Goal: Information Seeking & Learning: Learn about a topic

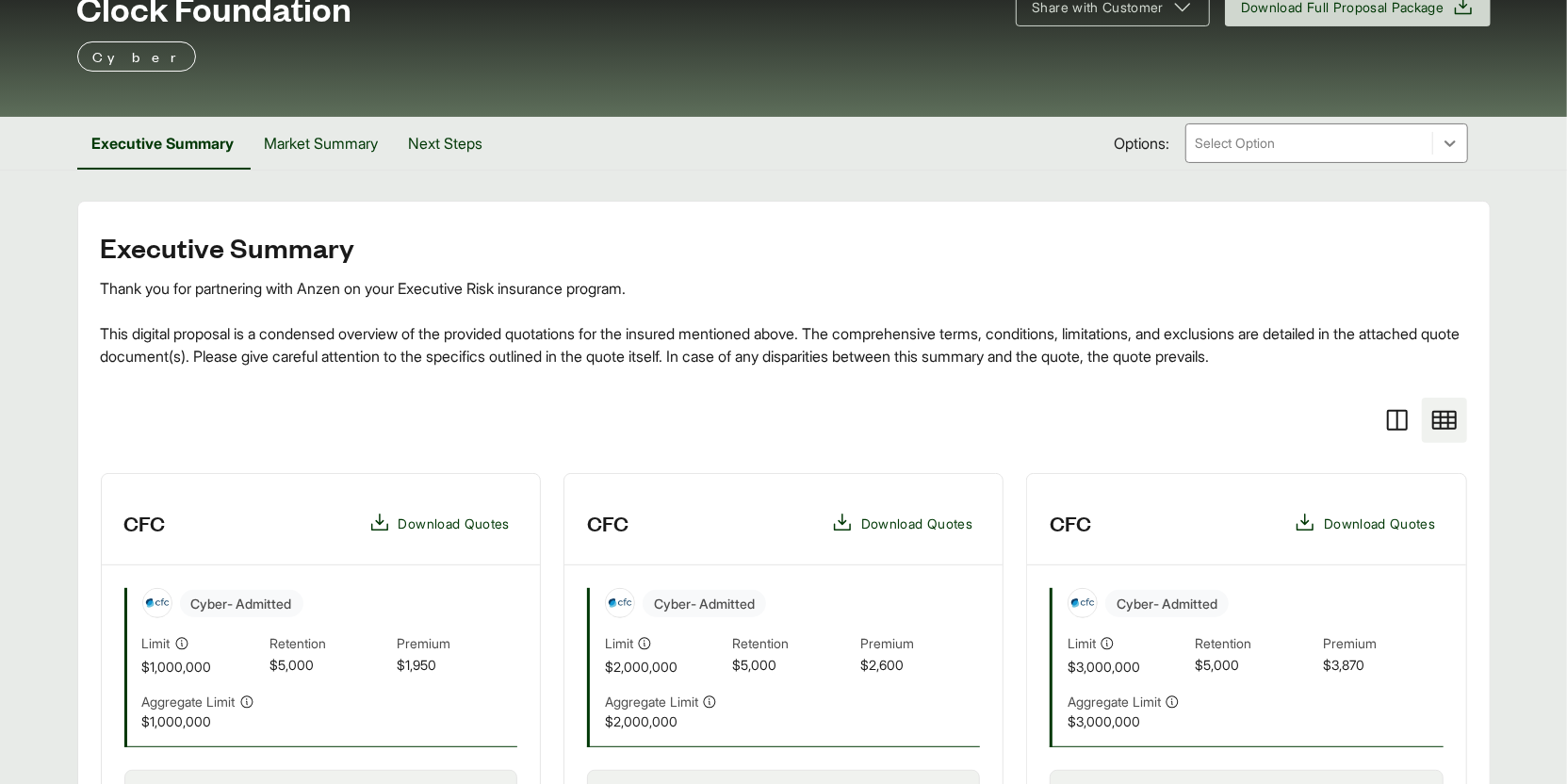
scroll to position [75, 0]
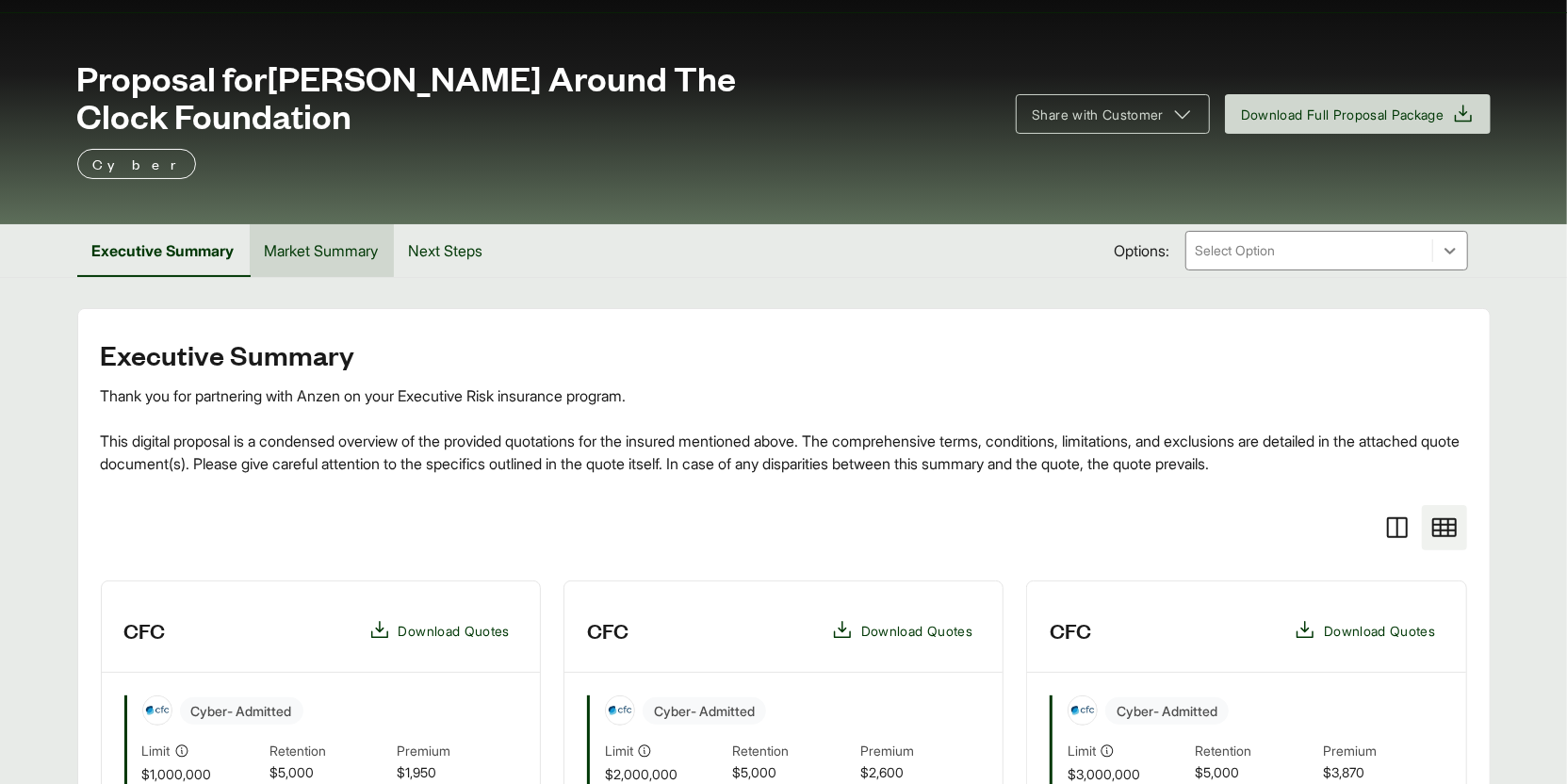
click at [343, 224] on button "Market Summary" at bounding box center [321, 250] width 144 height 52
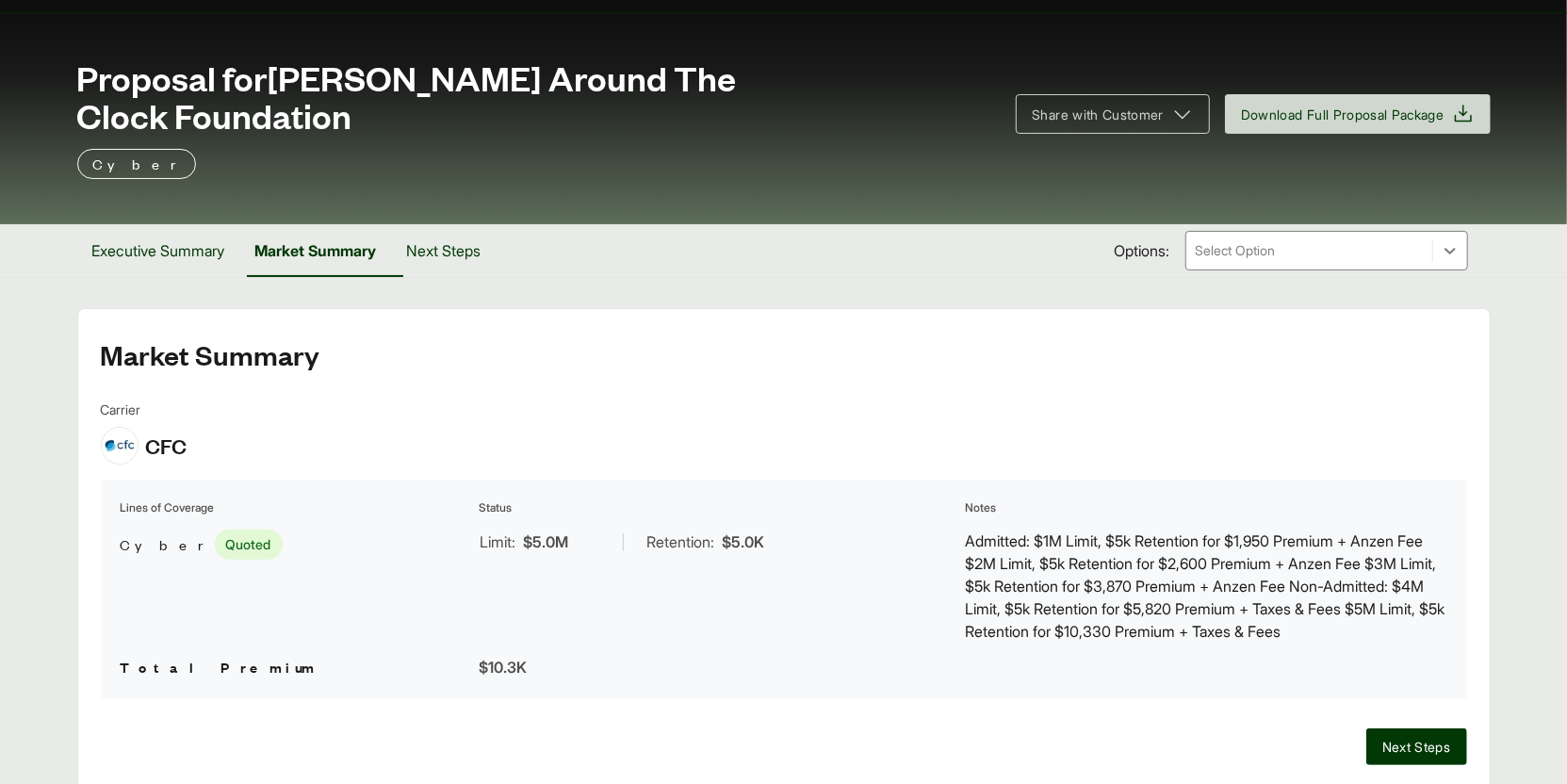
scroll to position [115, 0]
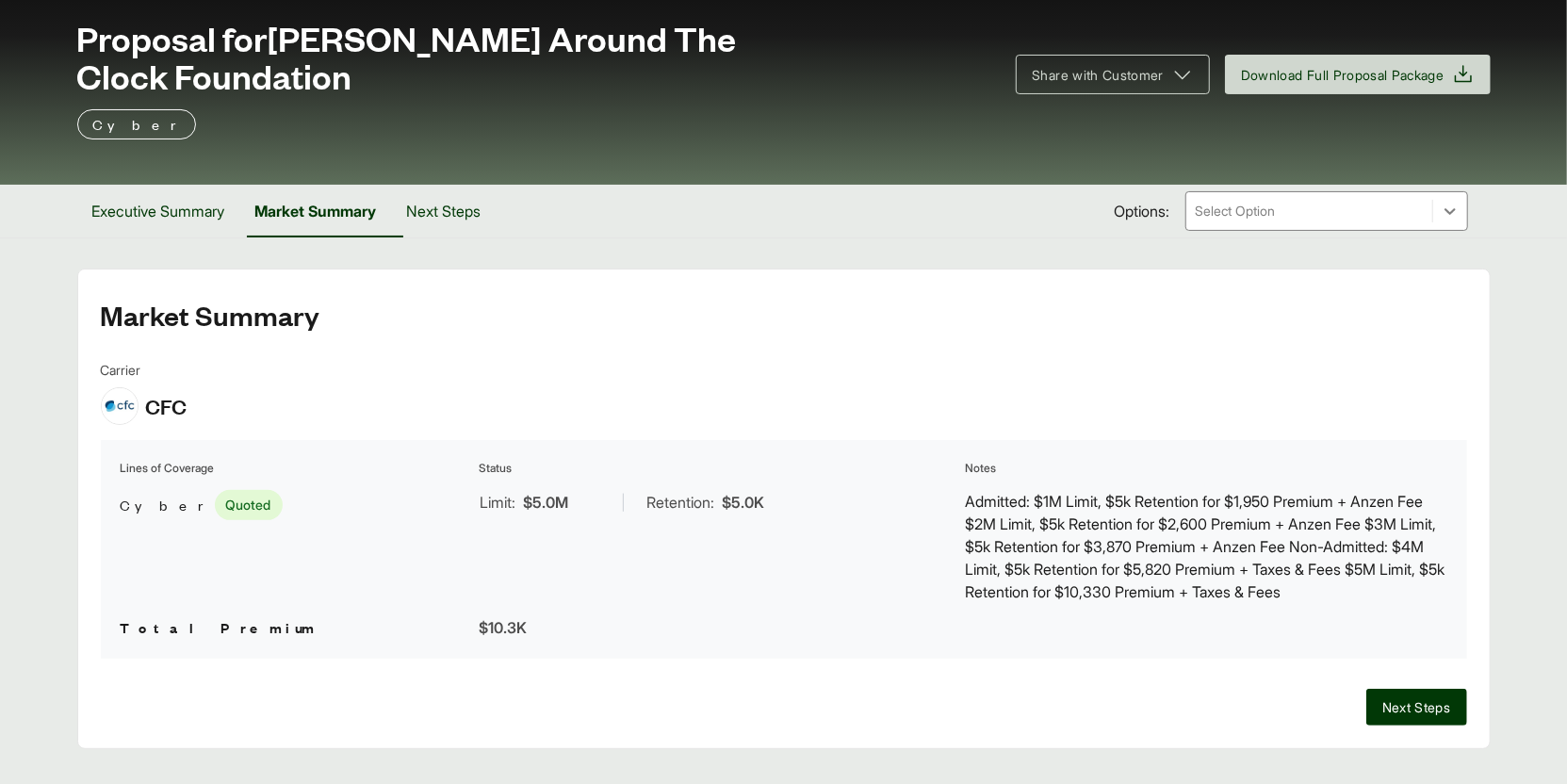
click at [1348, 200] on div at bounding box center [1310, 211] width 231 height 23
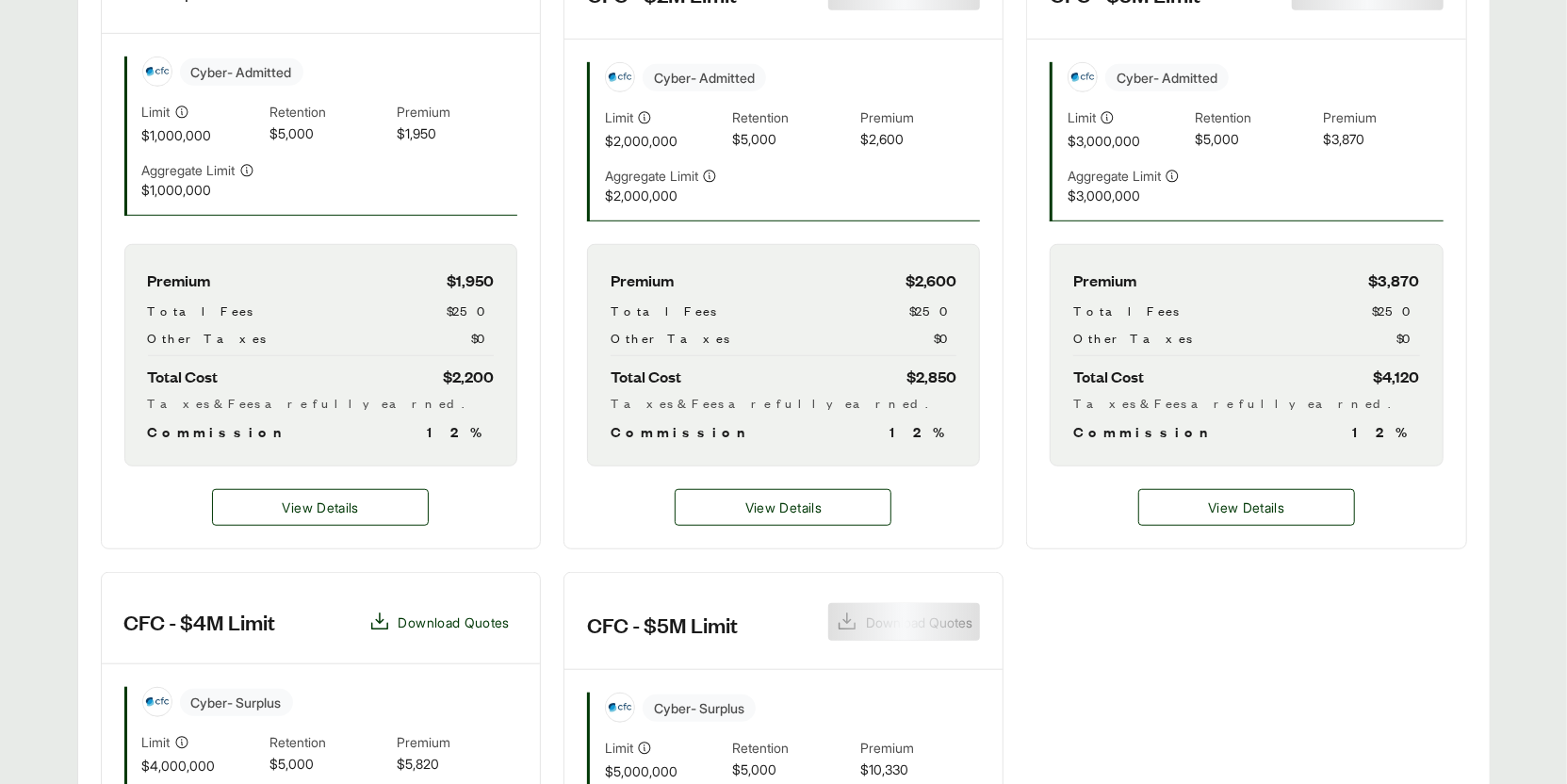
scroll to position [854, 0]
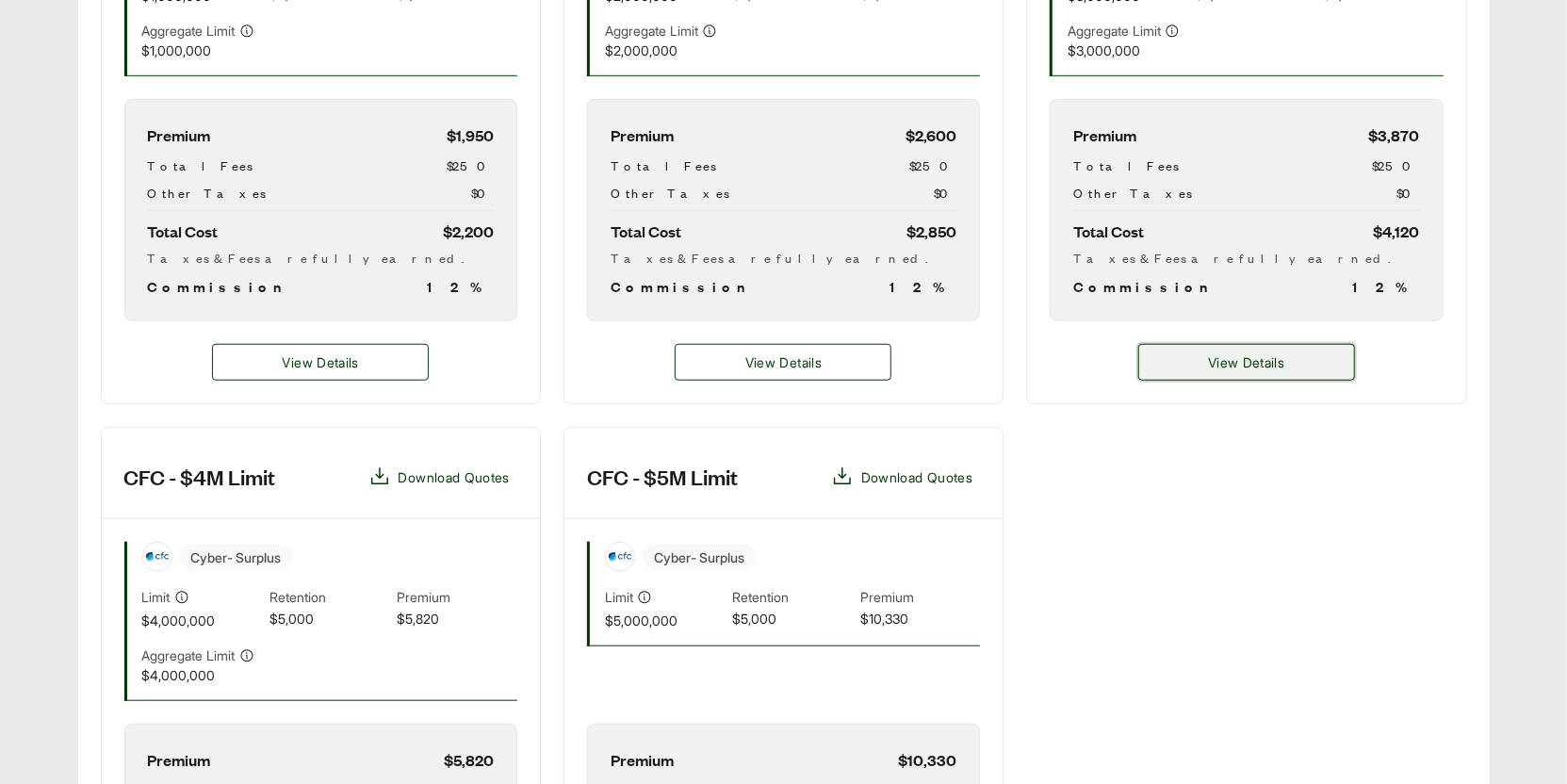
click at [1199, 344] on button "View Details" at bounding box center [1246, 362] width 216 height 37
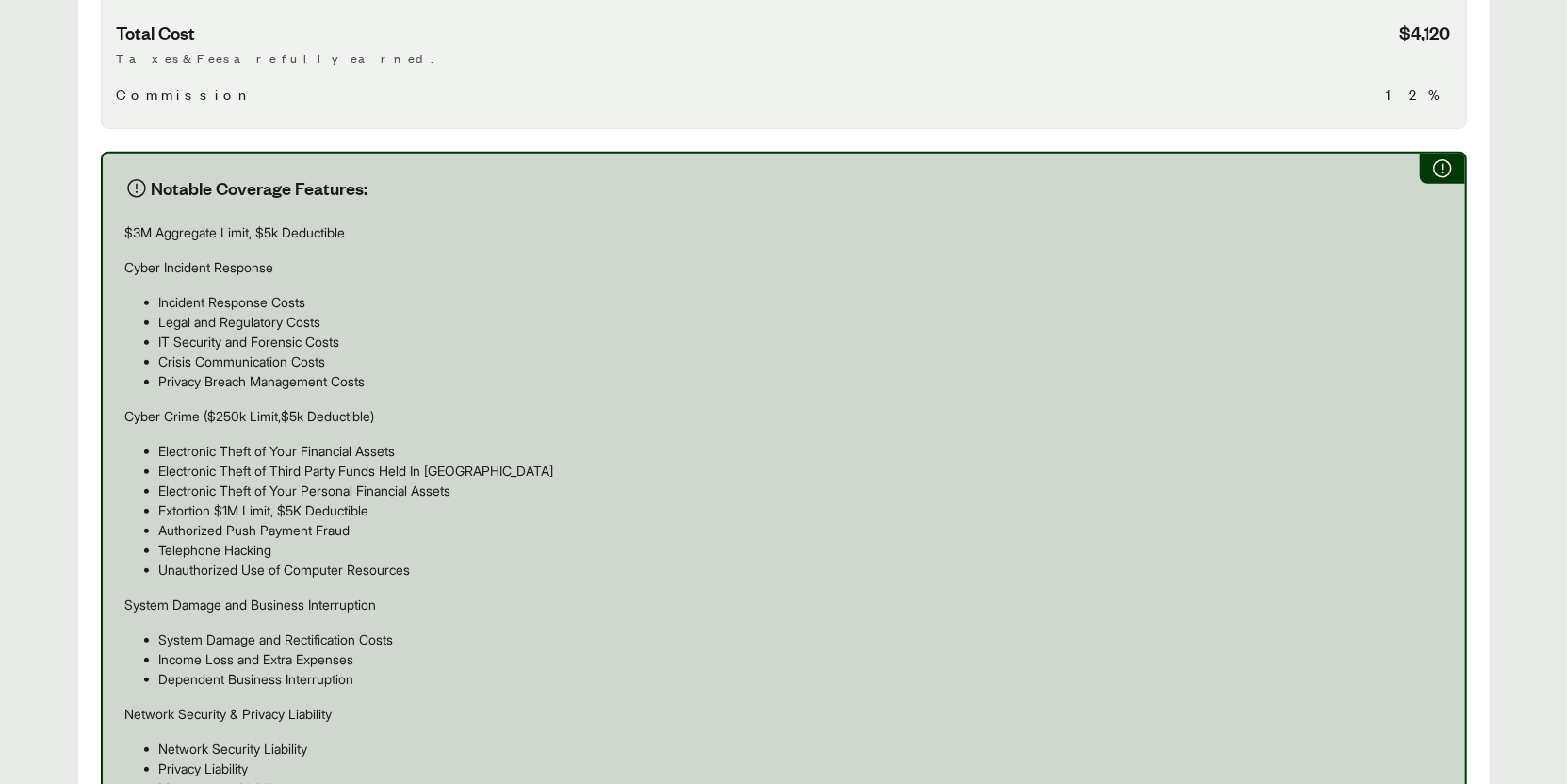
scroll to position [1612, 0]
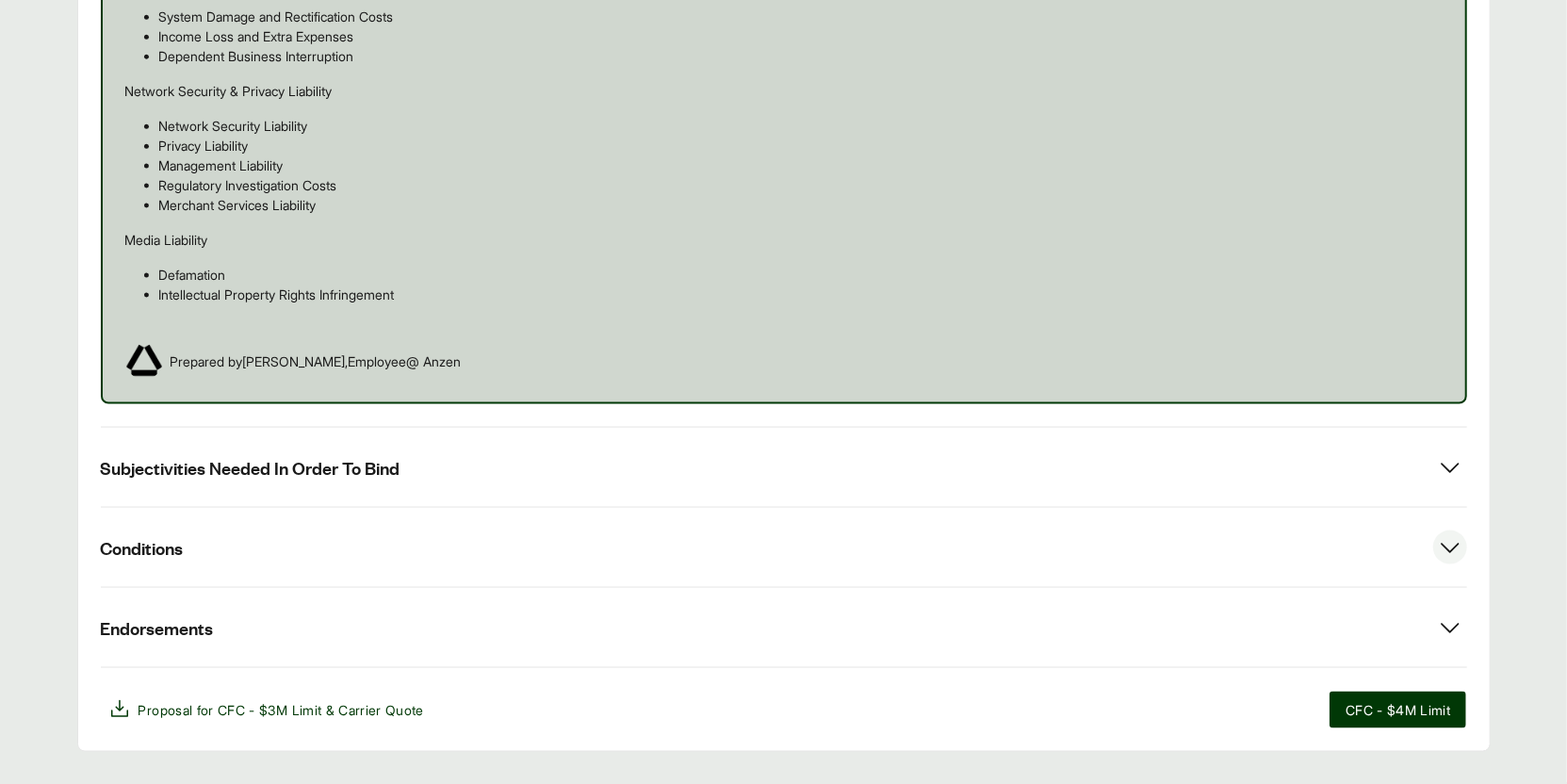
click at [435, 508] on button "Conditions" at bounding box center [784, 547] width 1367 height 79
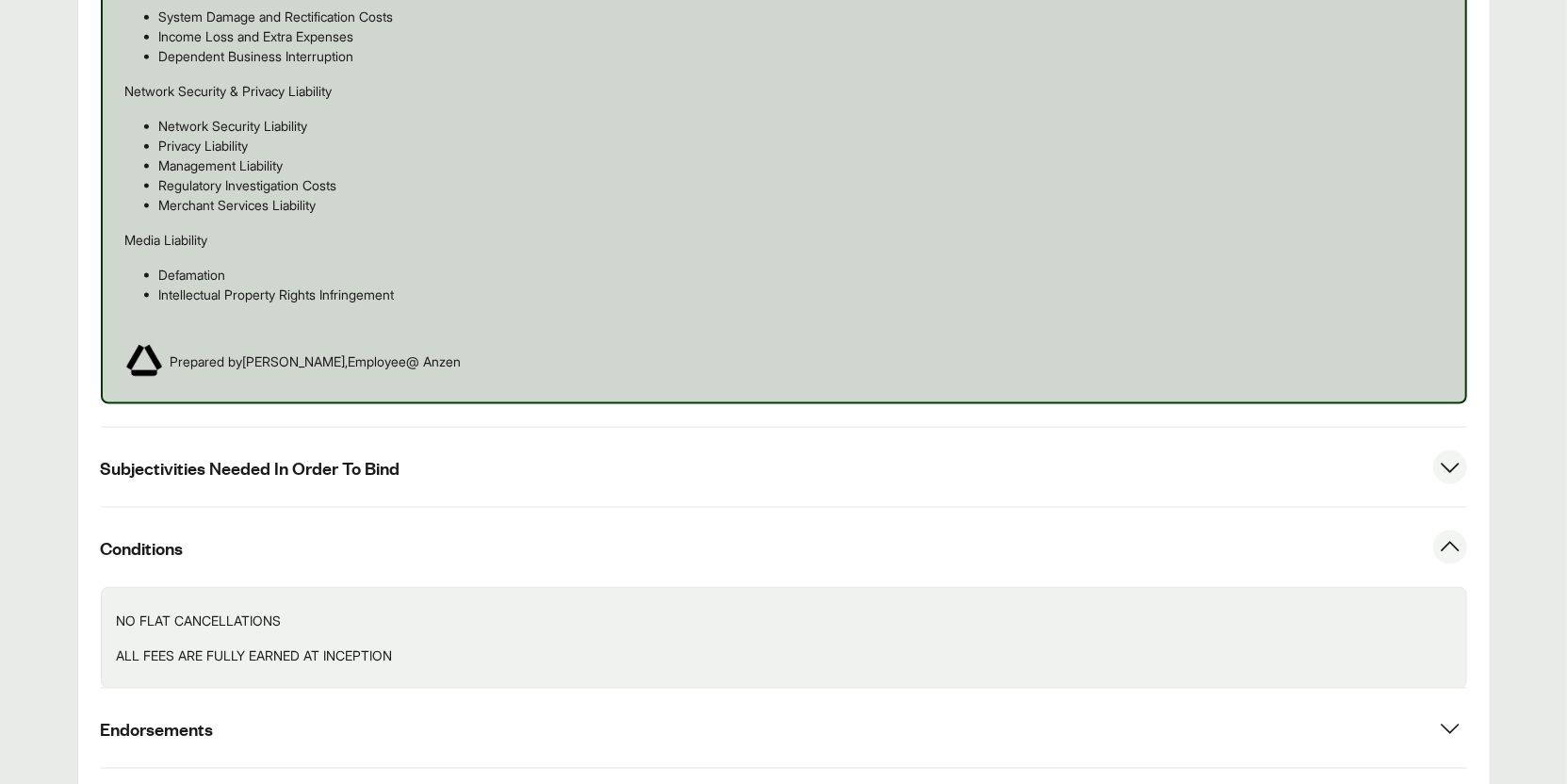
click at [438, 428] on button "Subjectivities Needed In Order To Bind" at bounding box center [784, 467] width 1367 height 79
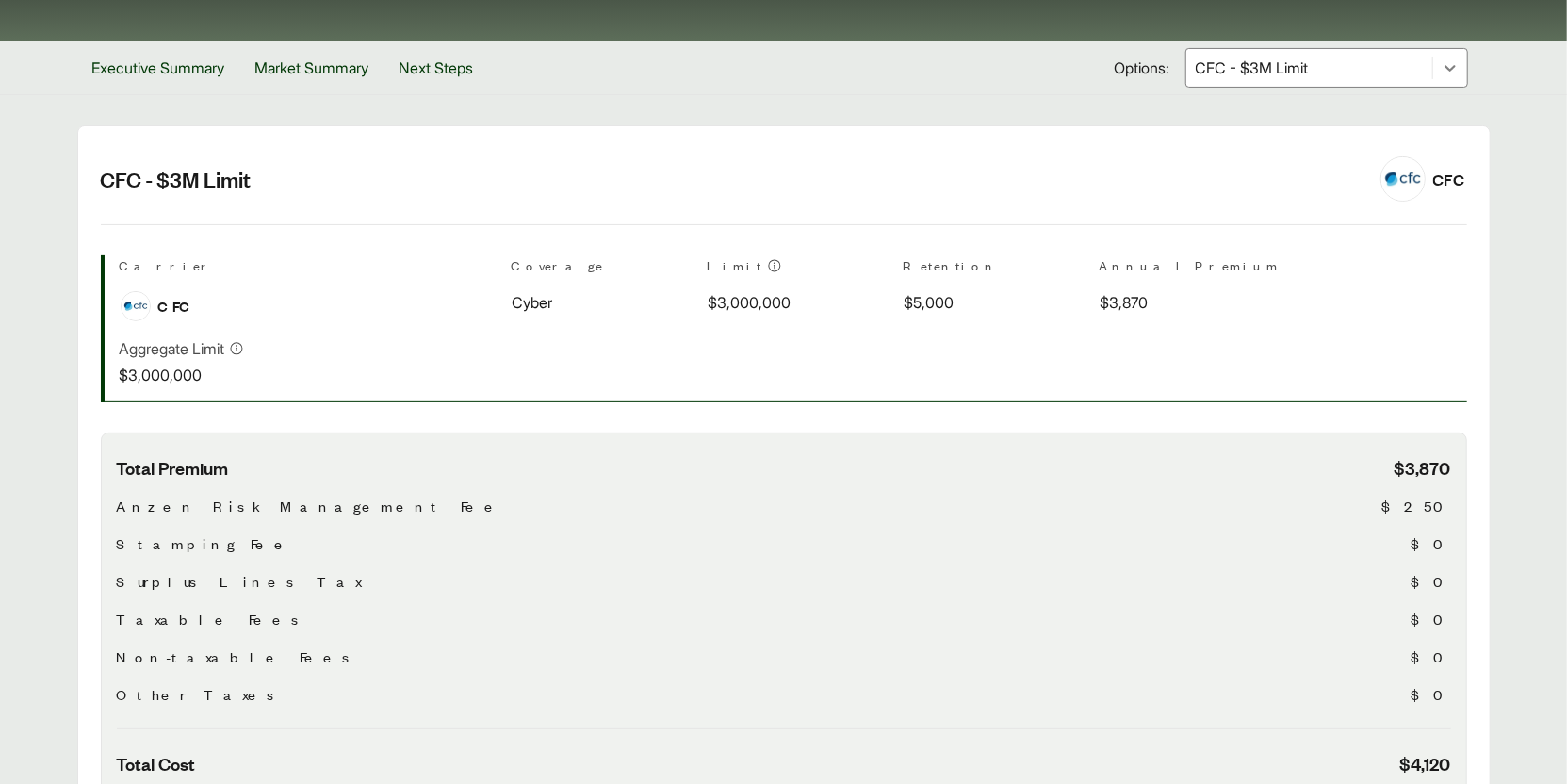
scroll to position [0, 0]
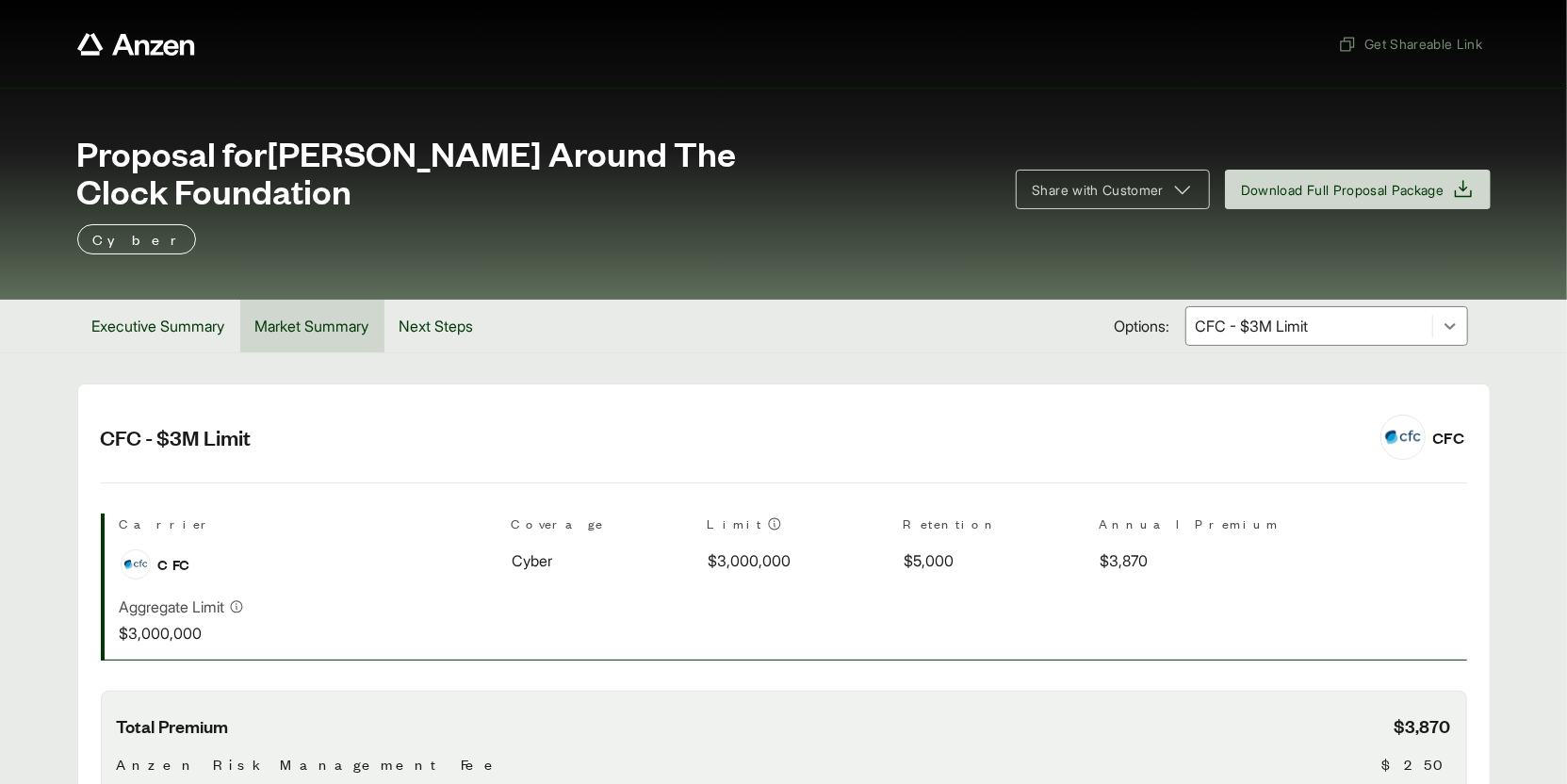
click at [337, 299] on button "Market Summary" at bounding box center [312, 325] width 144 height 52
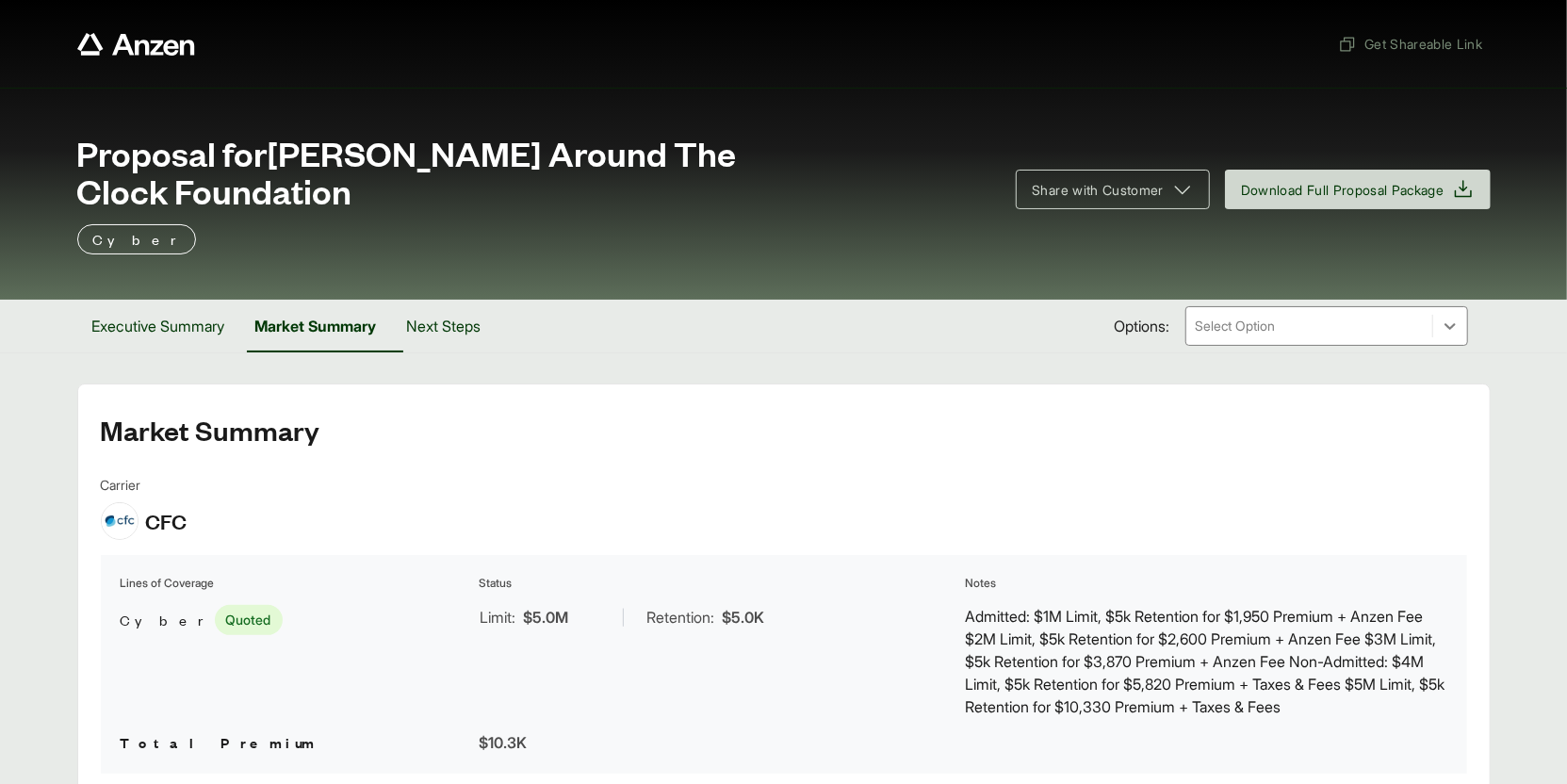
scroll to position [115, 0]
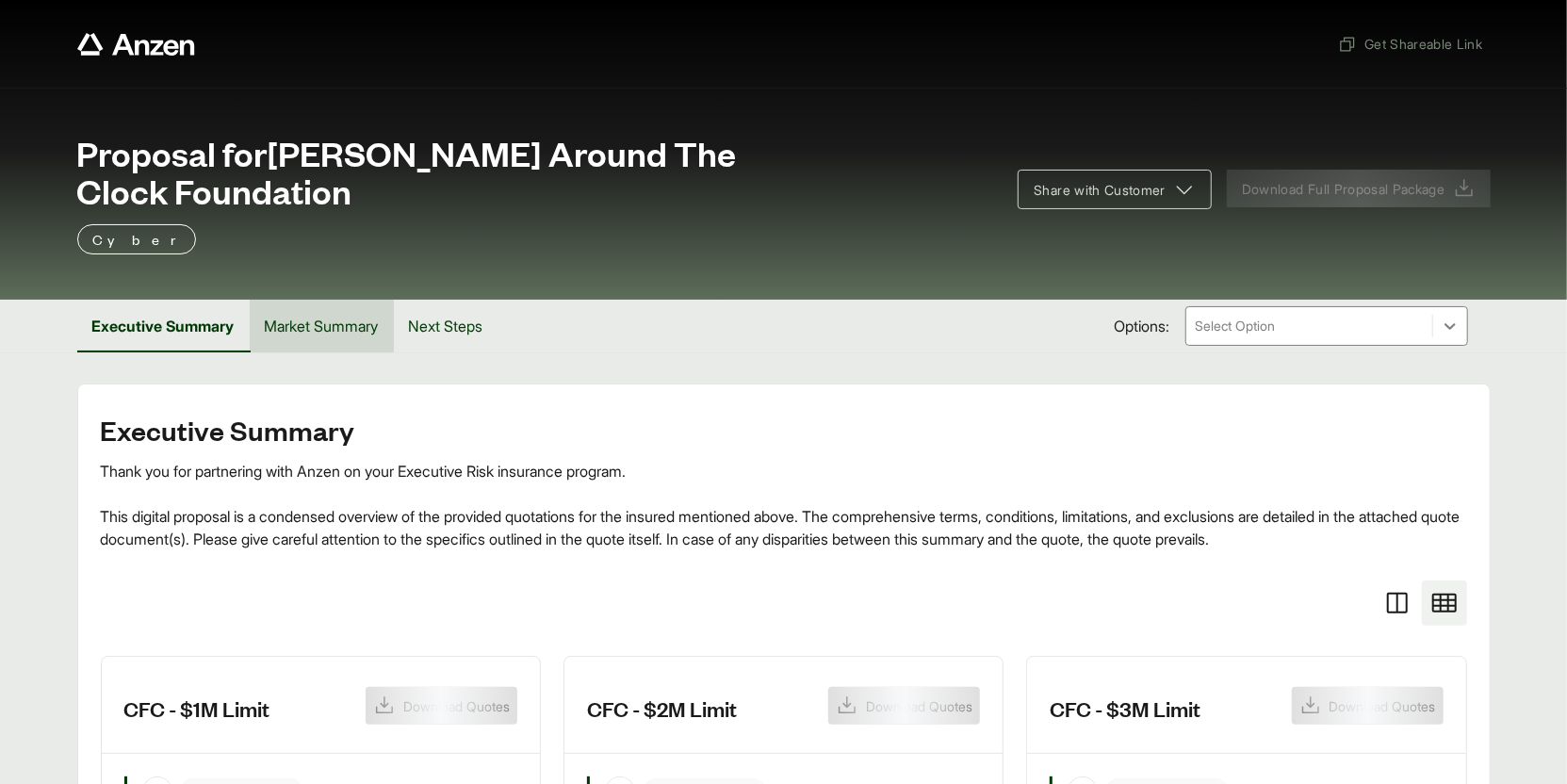
click at [360, 299] on button "Market Summary" at bounding box center [321, 325] width 144 height 52
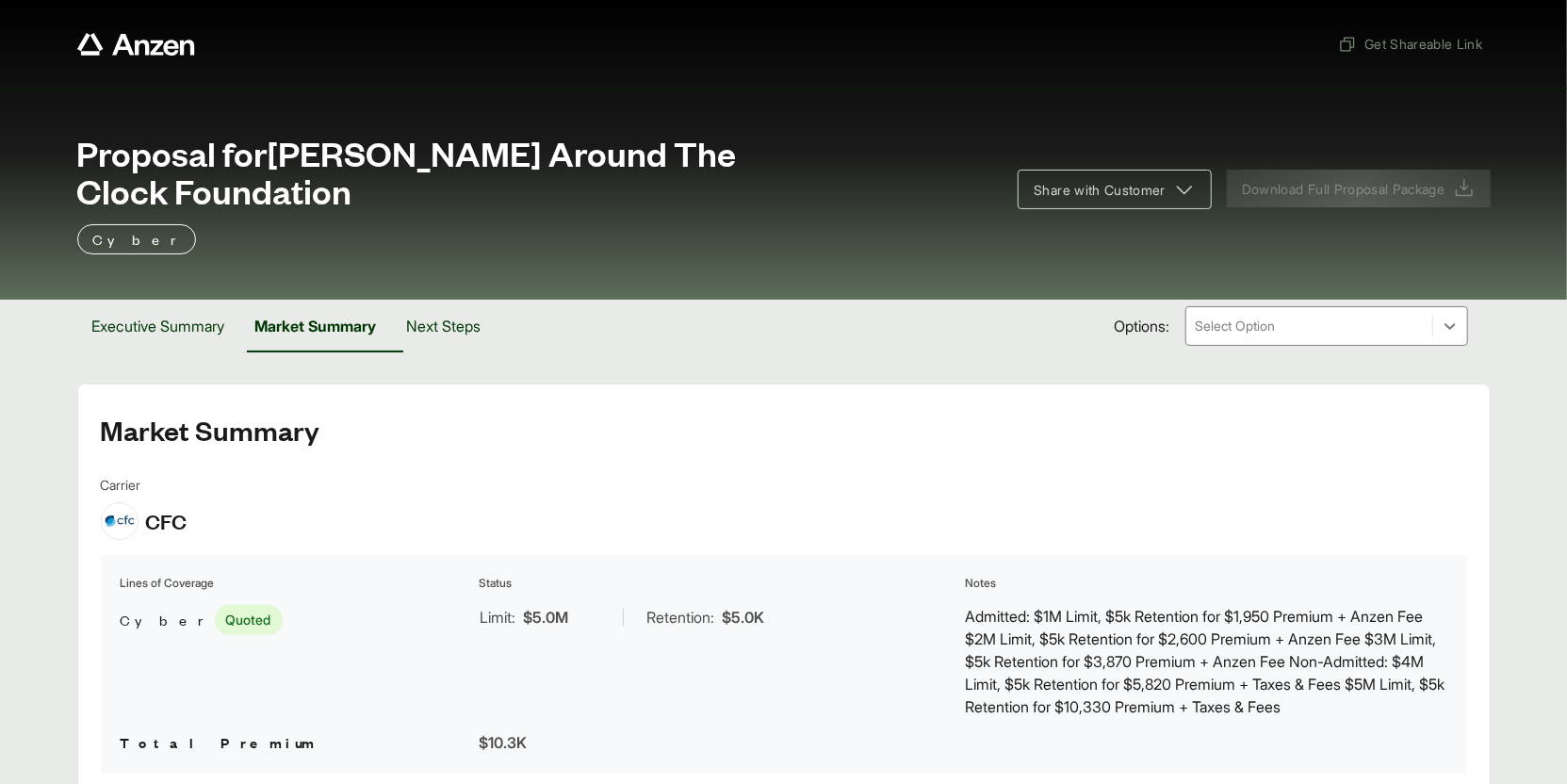
scroll to position [115, 0]
